Goal: Navigation & Orientation: Find specific page/section

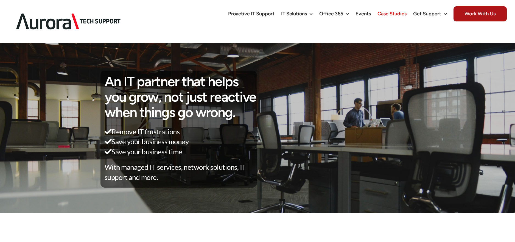
click at [395, 15] on span "Case Studies" at bounding box center [392, 13] width 29 height 5
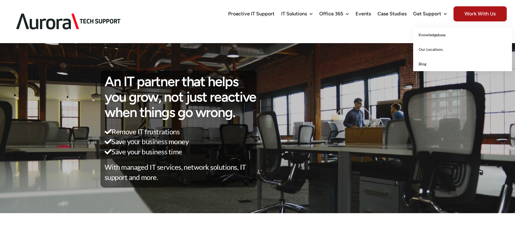
click at [426, 49] on span "Our Locations" at bounding box center [431, 49] width 24 height 5
